Goal: Check status: Check status

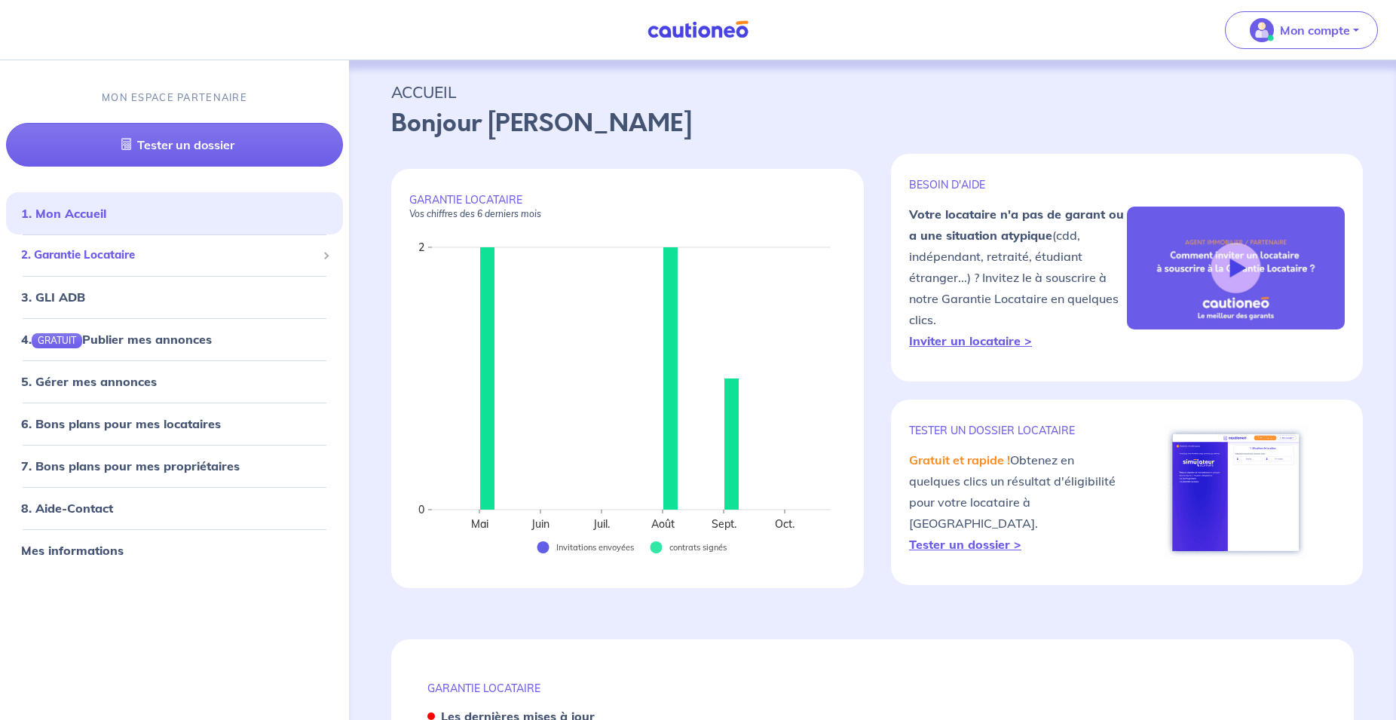
click at [109, 254] on span "2. Garantie Locataire" at bounding box center [168, 254] width 295 height 17
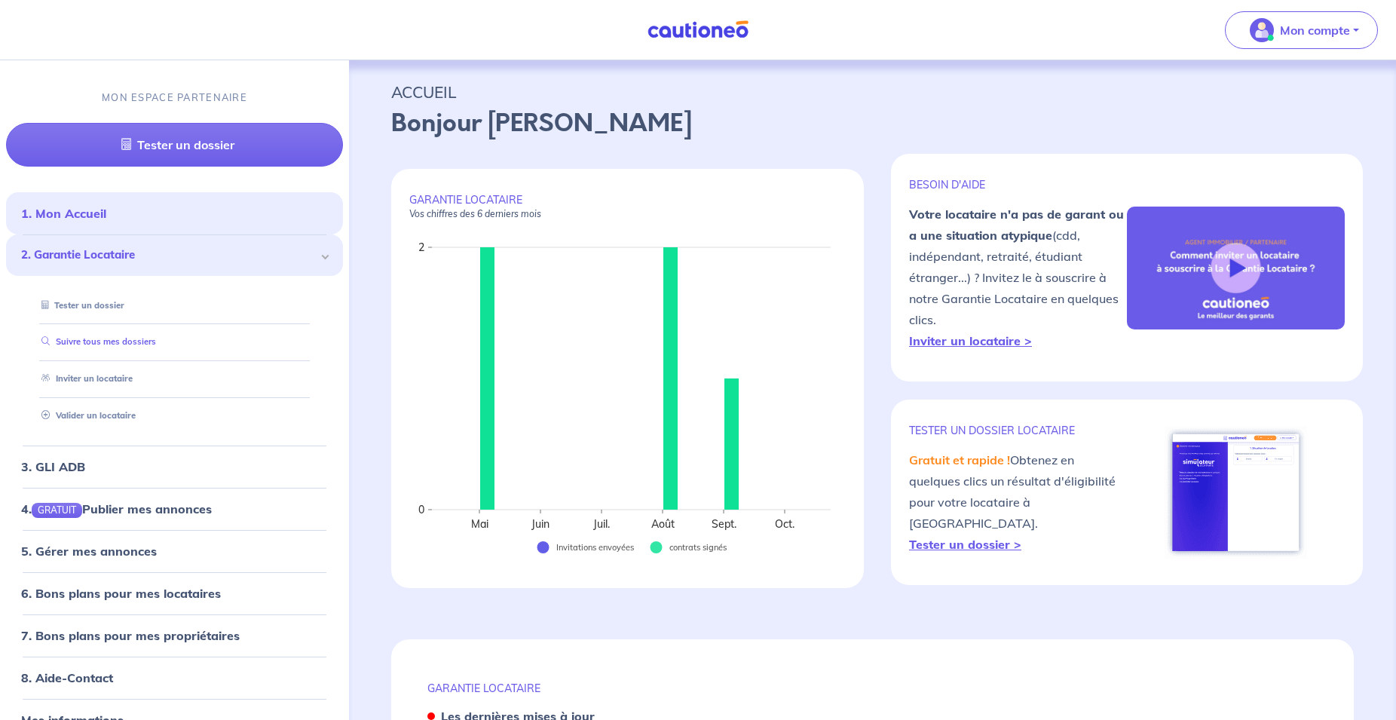
click at [107, 338] on link "Suivre tous mes dossiers" at bounding box center [95, 341] width 121 height 11
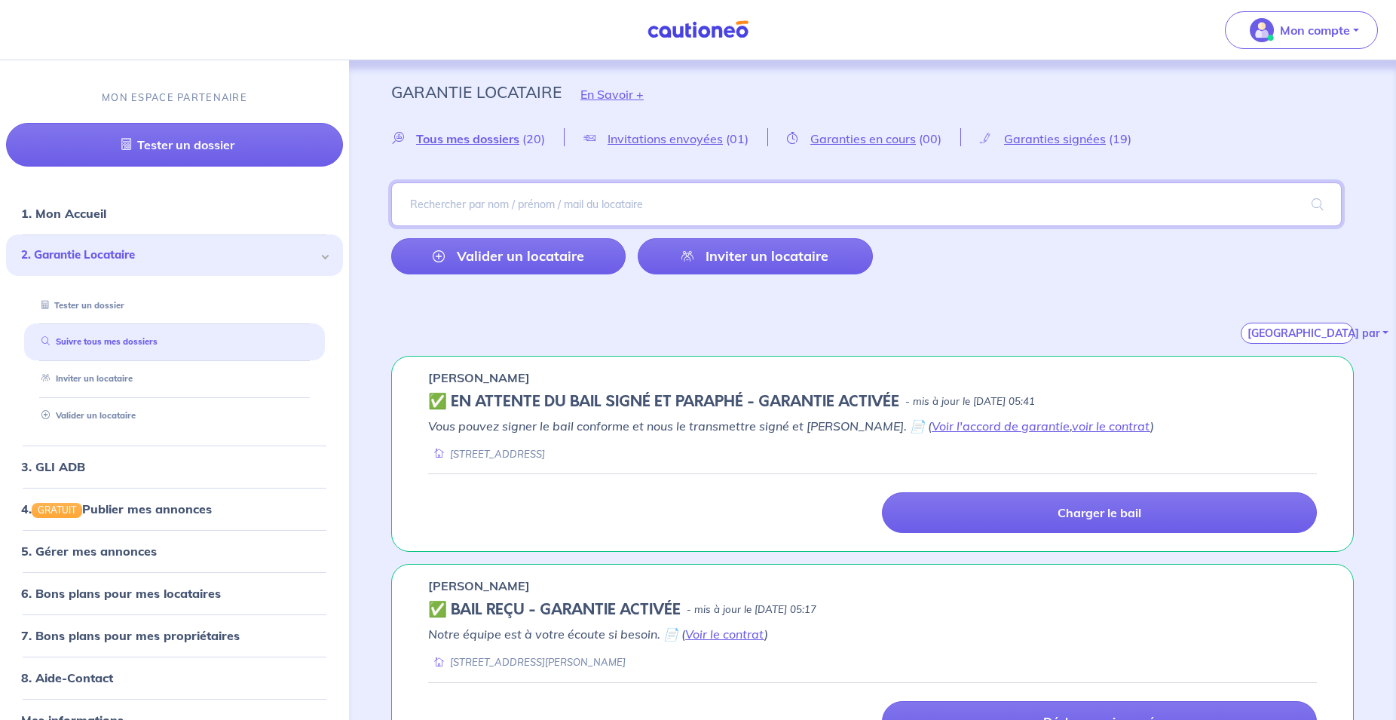
click at [475, 213] on input "search" at bounding box center [866, 204] width 950 height 44
click at [467, 193] on input "search" at bounding box center [866, 204] width 950 height 44
paste input "BARAKA"
type input "BARAKA"
